Goal: Use online tool/utility: Utilize a website feature to perform a specific function

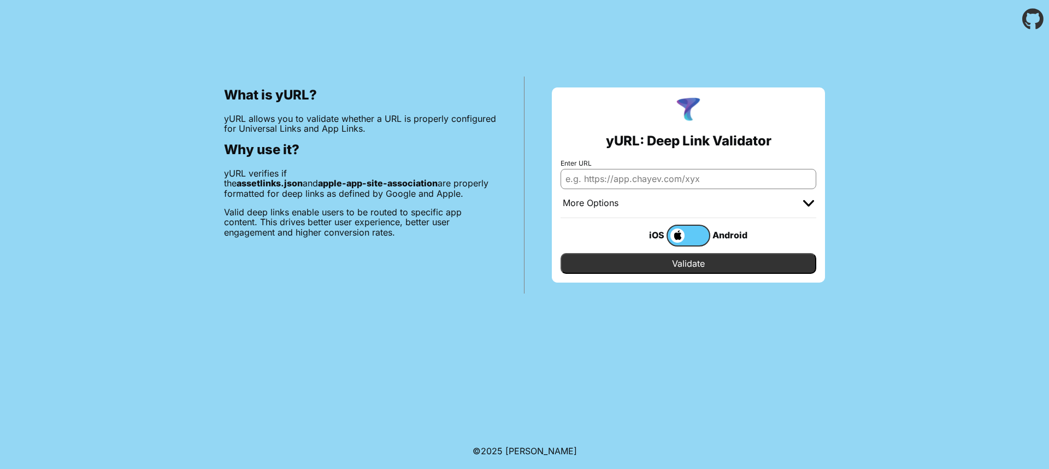
click at [638, 181] on input "Enter URL" at bounding box center [689, 179] width 256 height 20
paste input "[URL][DOMAIN_NAME]"
type input "[URL][DOMAIN_NAME]"
click at [683, 263] on input "Validate" at bounding box center [689, 263] width 256 height 21
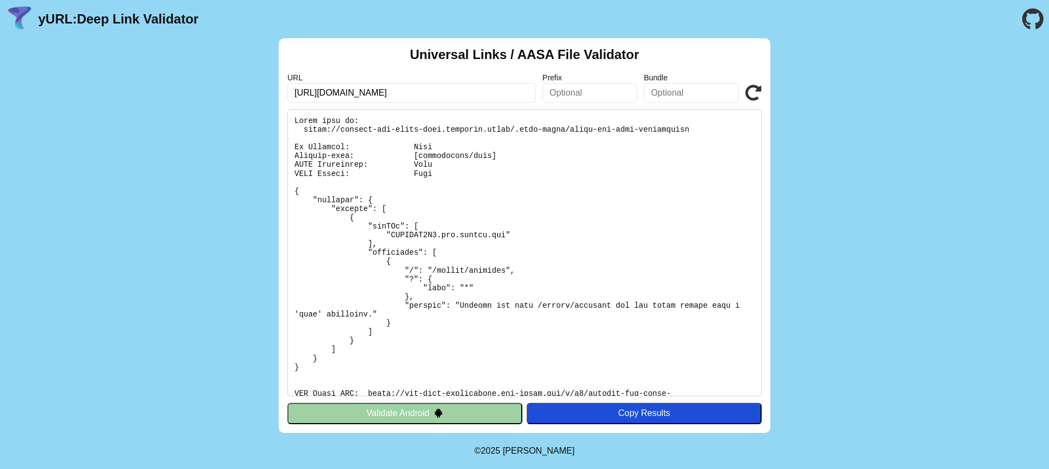
click at [615, 90] on input "text" at bounding box center [590, 93] width 95 height 20
type input "/airbnb/callback"
click at [758, 95] on icon at bounding box center [753, 93] width 16 height 16
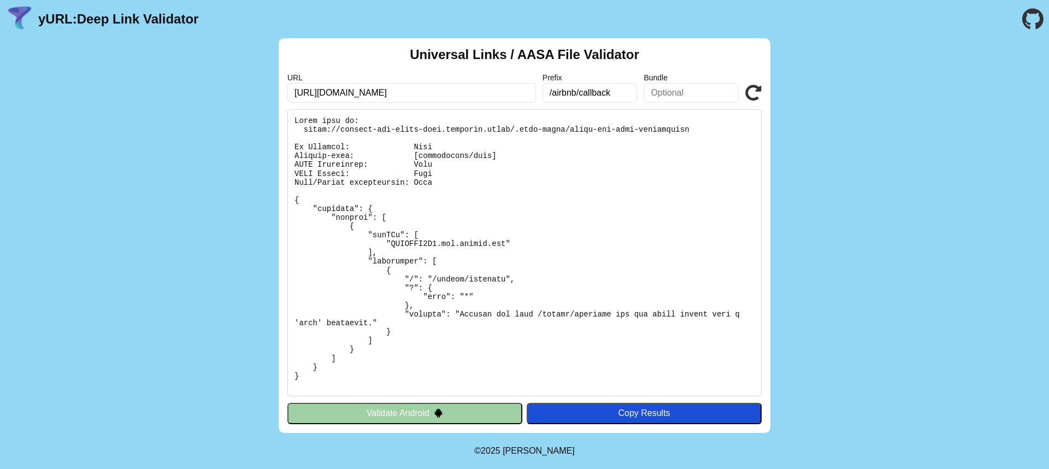
click at [614, 90] on input "/airbnb/callback" at bounding box center [590, 93] width 95 height 20
type input "12341"
click at [750, 95] on icon at bounding box center [753, 93] width 16 height 16
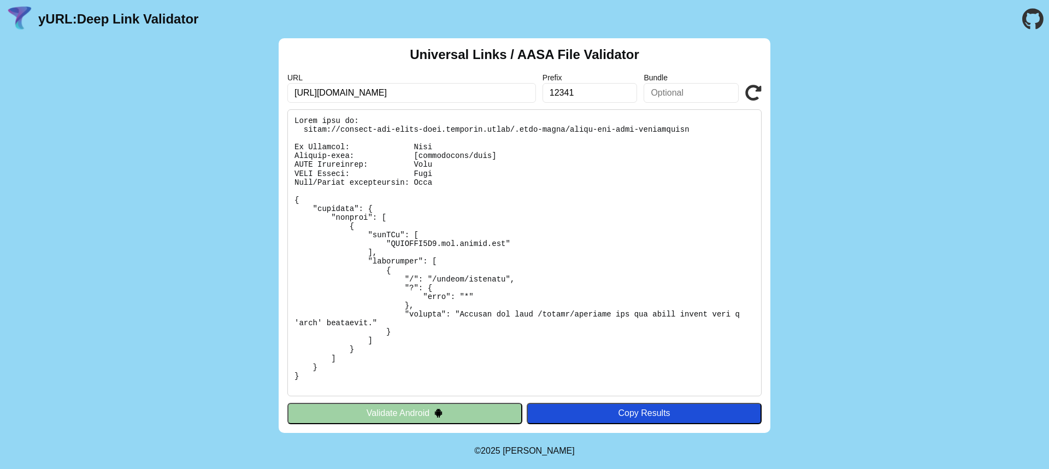
click at [584, 96] on input "12341" at bounding box center [590, 93] width 95 height 20
click at [756, 96] on icon at bounding box center [753, 93] width 16 height 16
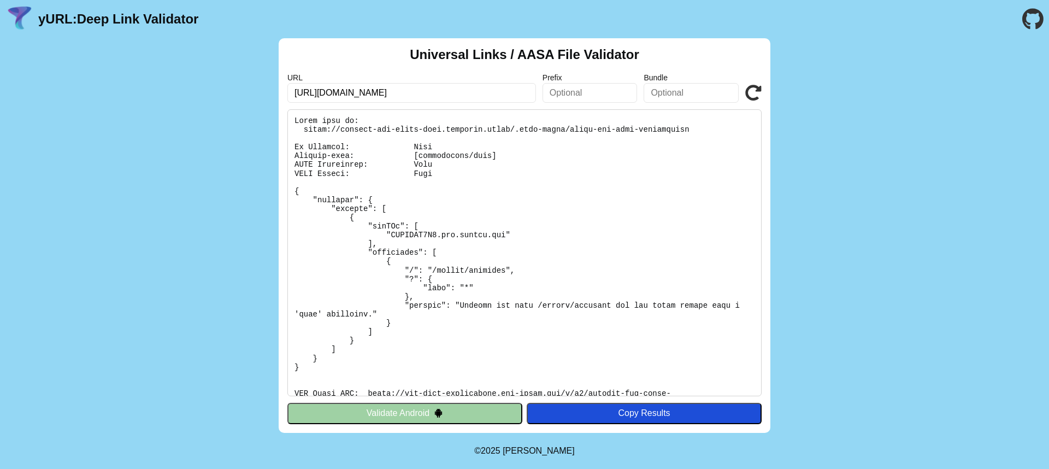
click at [628, 415] on div "Copy Results" at bounding box center [644, 413] width 224 height 10
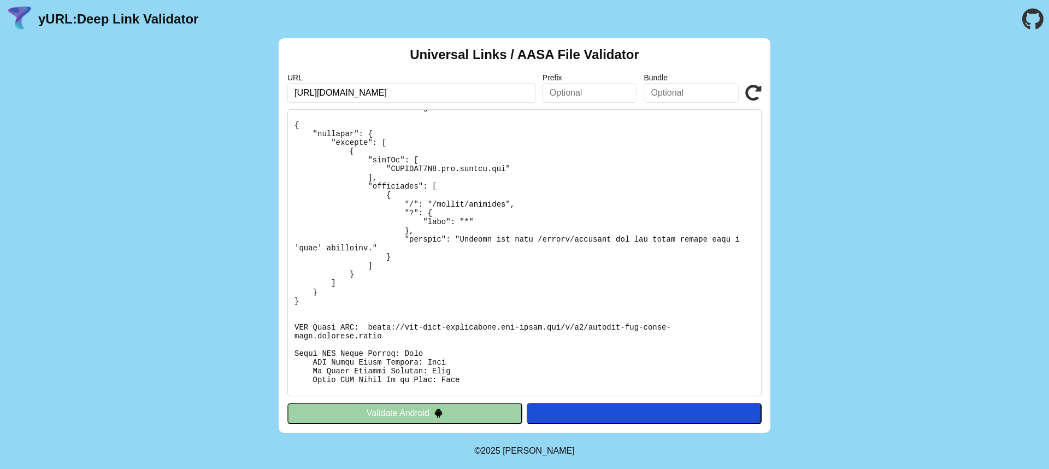
scroll to position [211, 0]
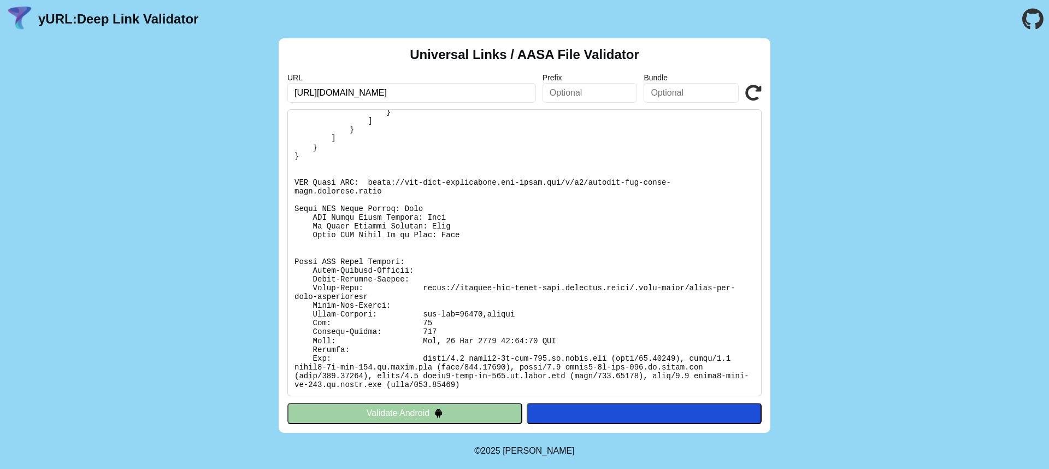
click at [449, 406] on button "Validate Android" at bounding box center [404, 413] width 235 height 21
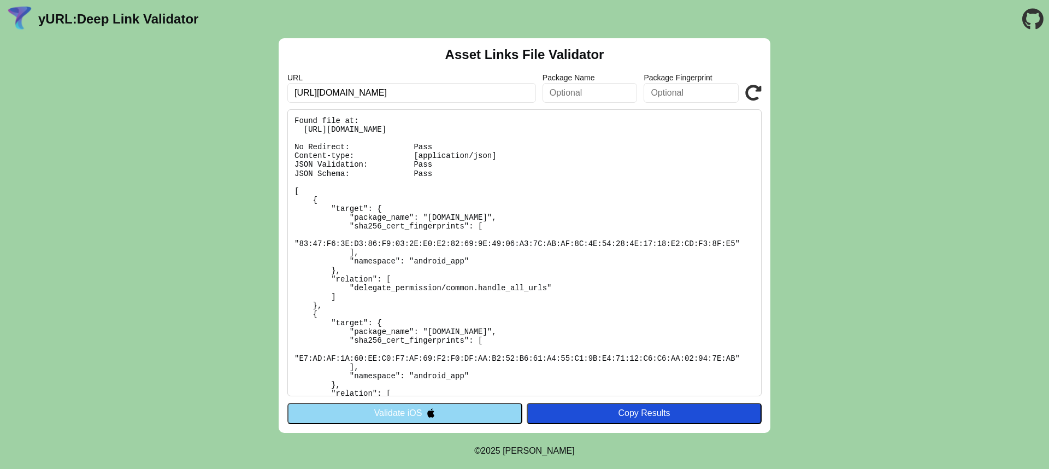
click at [751, 86] on icon at bounding box center [753, 93] width 16 height 16
